Goal: Find specific page/section

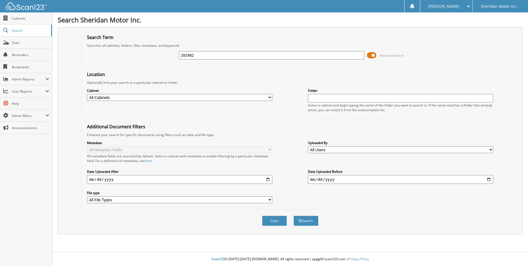
type input "282482"
click at [258, 96] on select "All Cabinets A/R CREDIT APPS ACCOUNTS RECEIVABLE CAR DEALS 2015 CAR DEALS 2016 …" at bounding box center [179, 97] width 185 height 7
select select "25697"
click at [87, 94] on select "All Cabinets A/R CREDIT APPS ACCOUNTS RECEIVABLE CAR DEALS 2015 CAR DEALS 2016 …" at bounding box center [179, 97] width 185 height 7
click at [309, 217] on button "Search" at bounding box center [306, 220] width 25 height 10
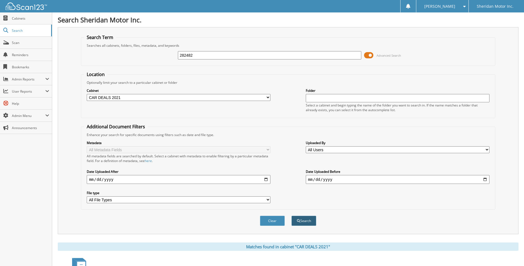
click at [308, 220] on button "Search" at bounding box center [303, 220] width 25 height 10
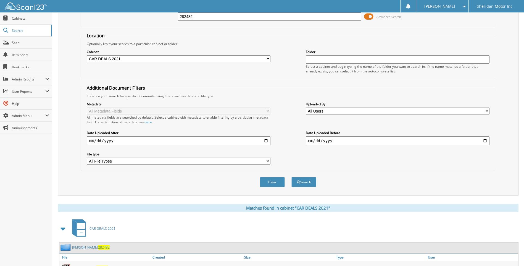
scroll to position [74, 0]
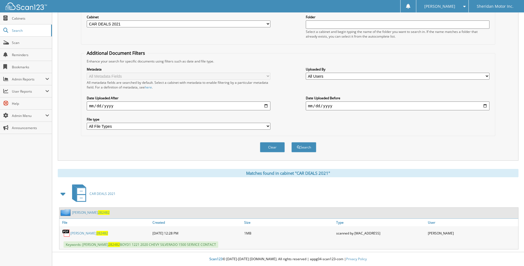
click at [85, 231] on link "[PERSON_NAME] 282482" at bounding box center [89, 233] width 38 height 5
click at [461, 7] on span at bounding box center [462, 6] width 5 height 4
drag, startPoint x: 446, startPoint y: 27, endPoint x: 426, endPoint y: 26, distance: 19.9
click at [446, 27] on link "Logout" at bounding box center [442, 27] width 52 height 10
